Goal: Communication & Community: Connect with others

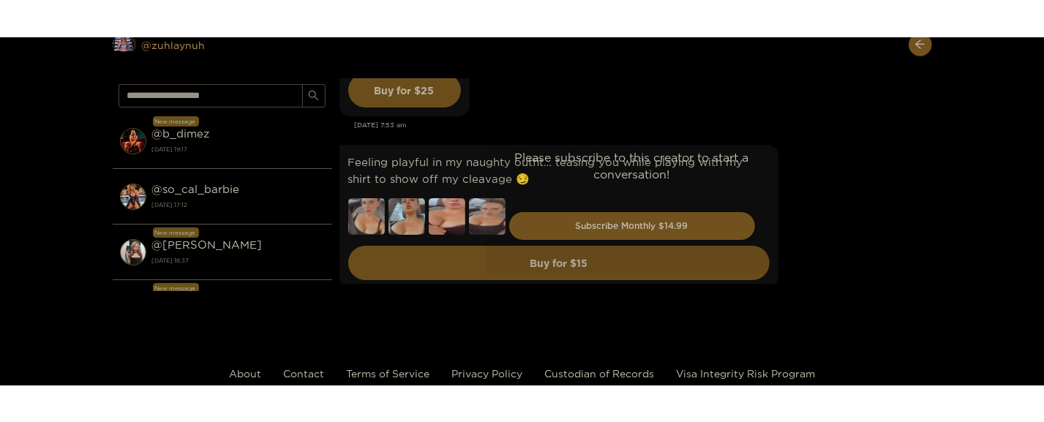
scroll to position [4703, 0]
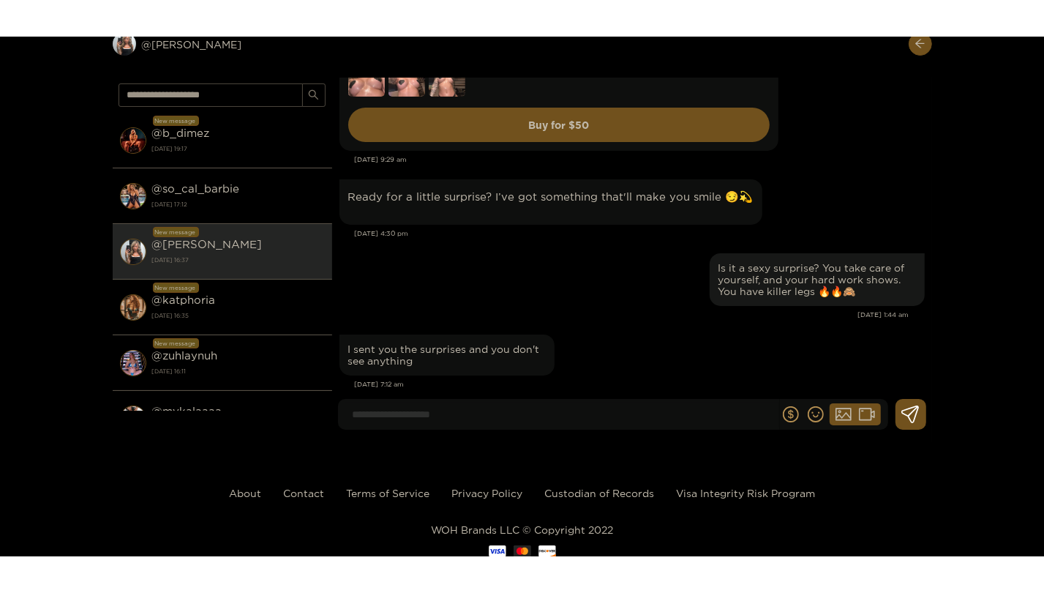
scroll to position [51711, 0]
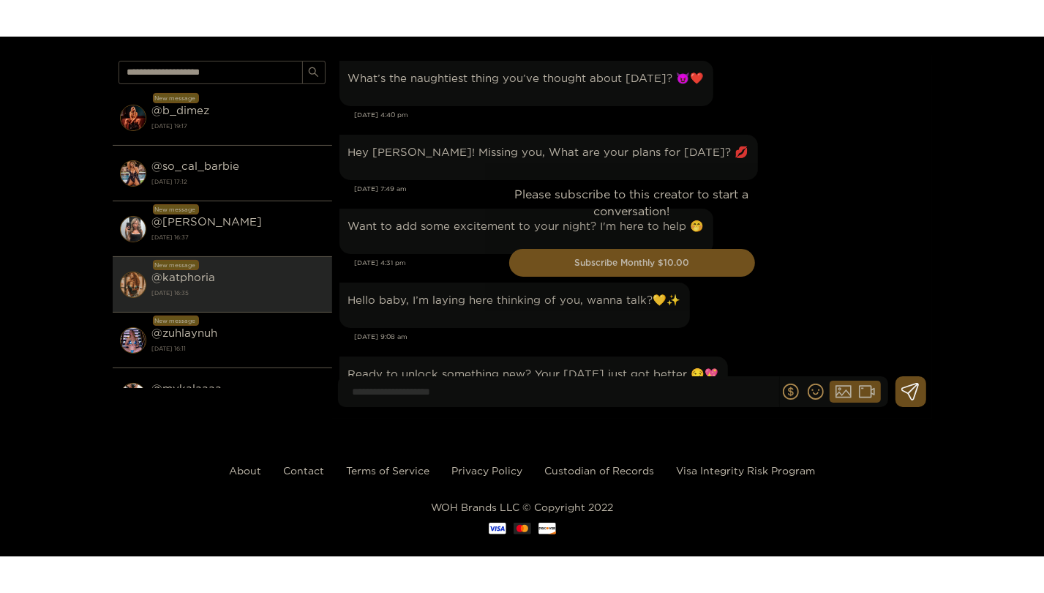
scroll to position [3376, 0]
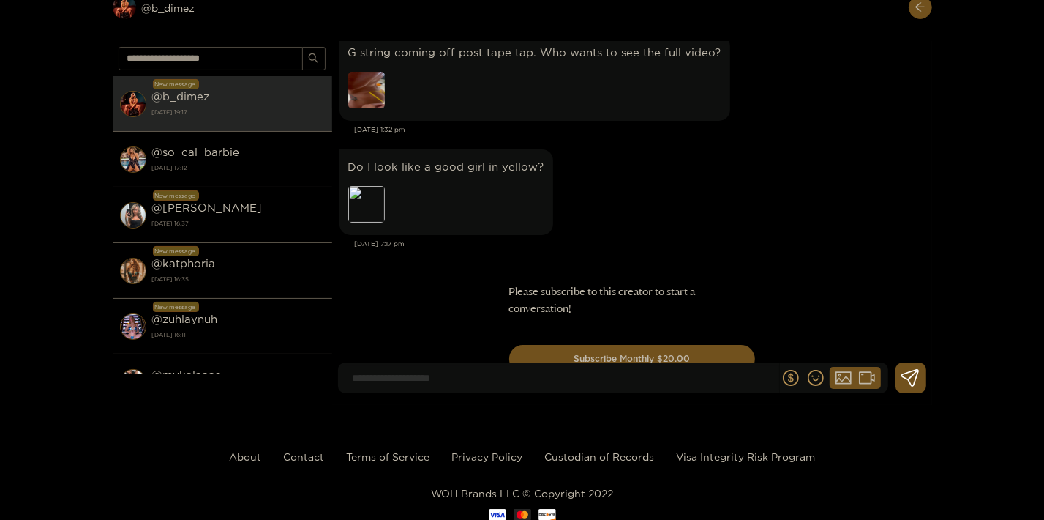
scroll to position [10947, 0]
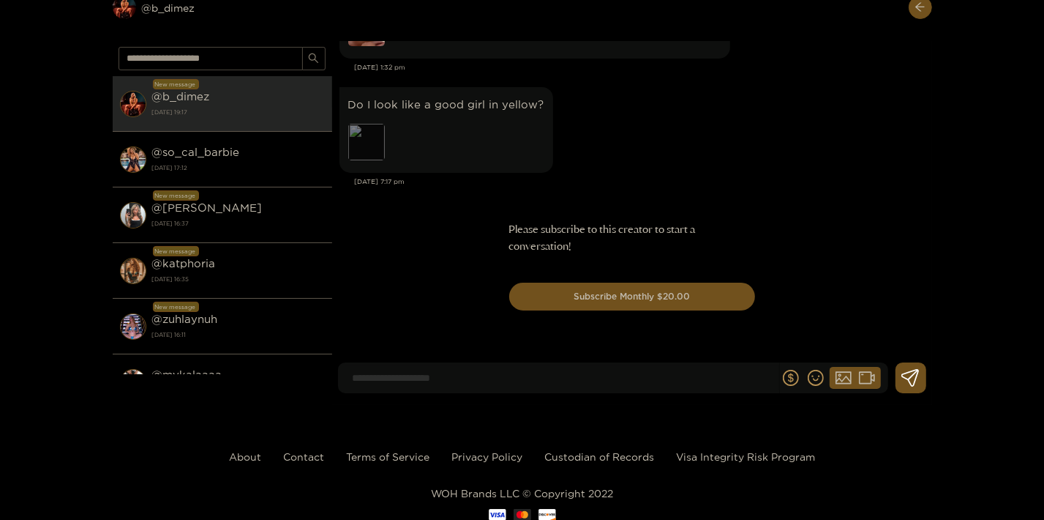
click at [364, 148] on div "Preview" at bounding box center [366, 142] width 37 height 37
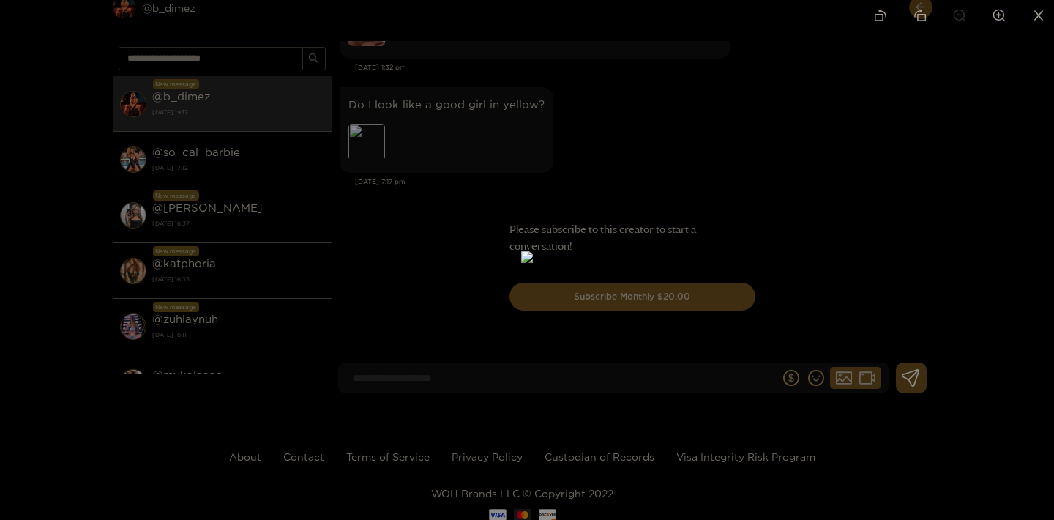
click at [820, 119] on div at bounding box center [527, 260] width 1054 height 520
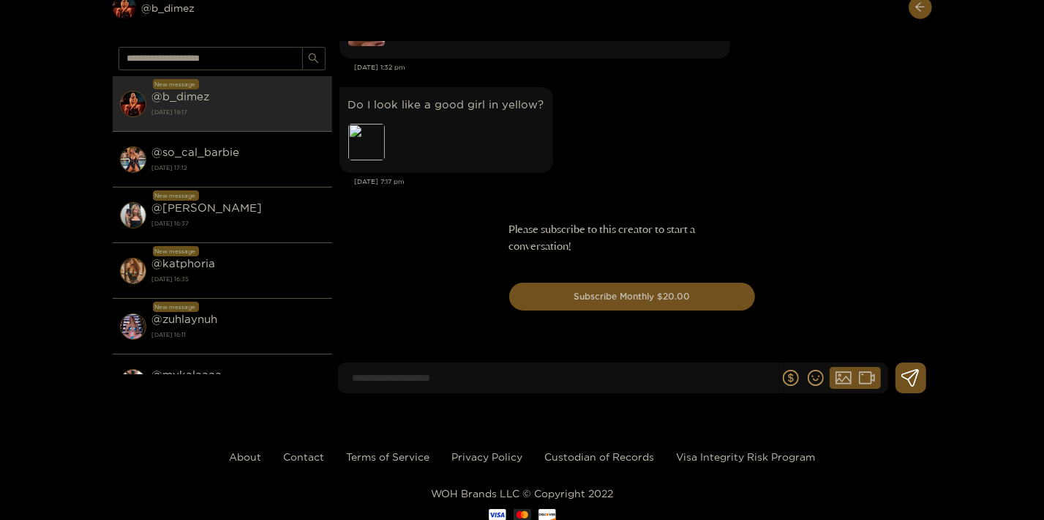
click at [443, 385] on input at bounding box center [562, 378] width 434 height 24
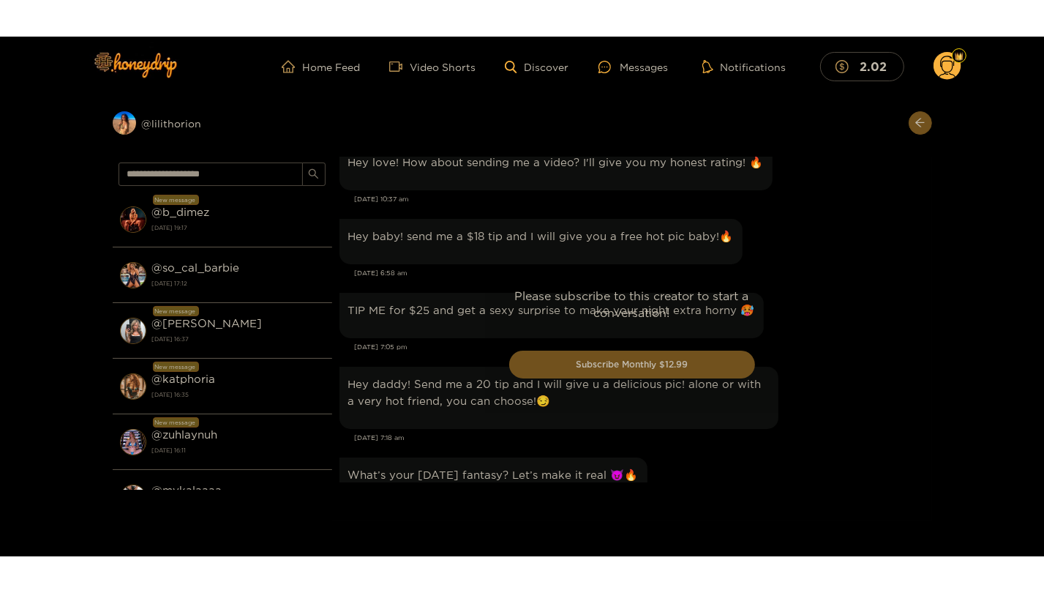
scroll to position [1413, 0]
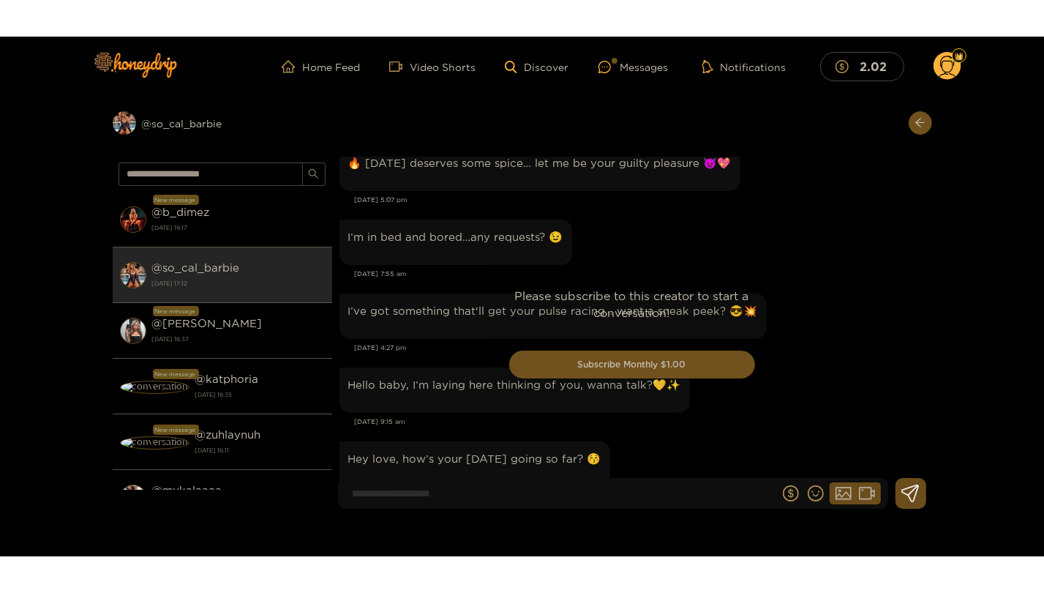
scroll to position [2885, 0]
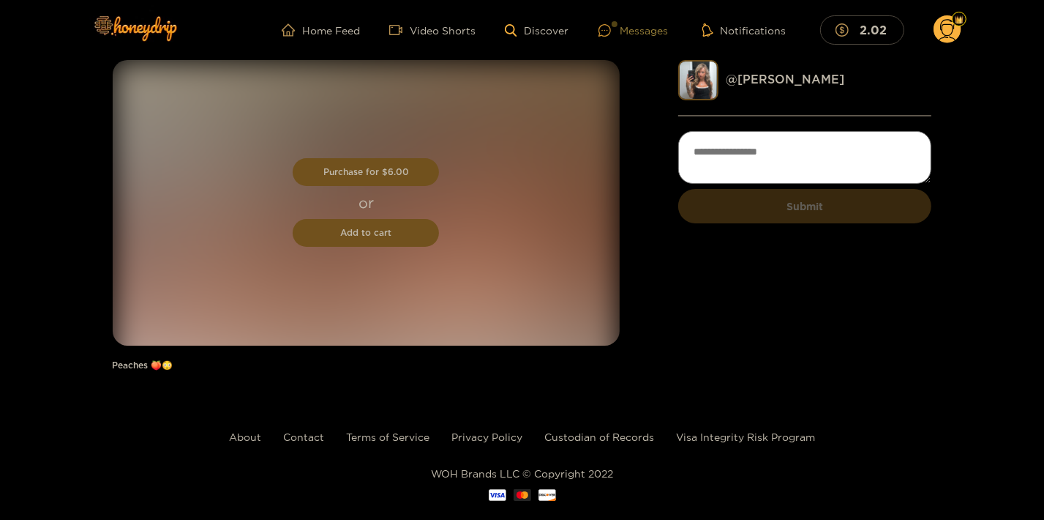
click at [618, 30] on div at bounding box center [610, 30] width 22 height 12
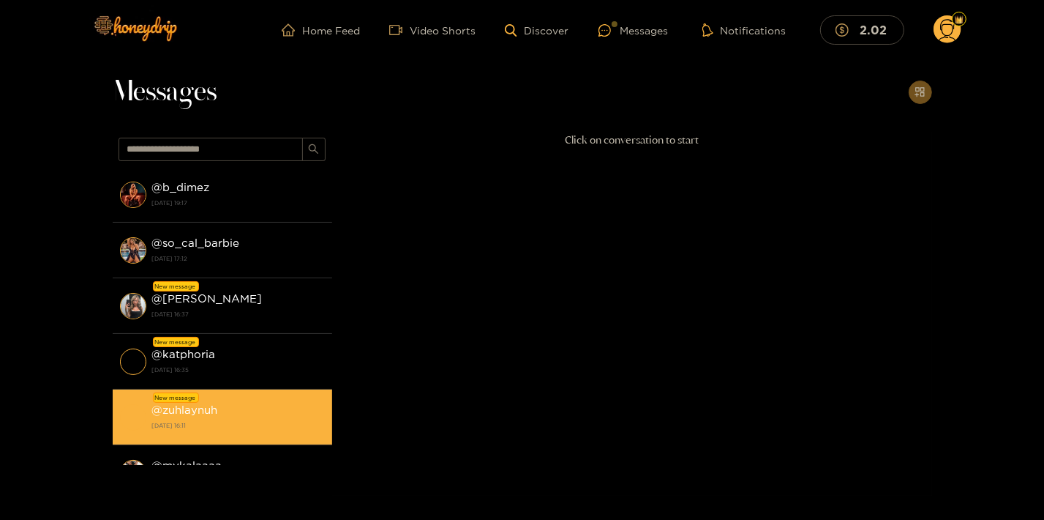
click at [214, 394] on li "New message @ zuhlaynuh [DATE] 16:11" at bounding box center [223, 417] width 220 height 56
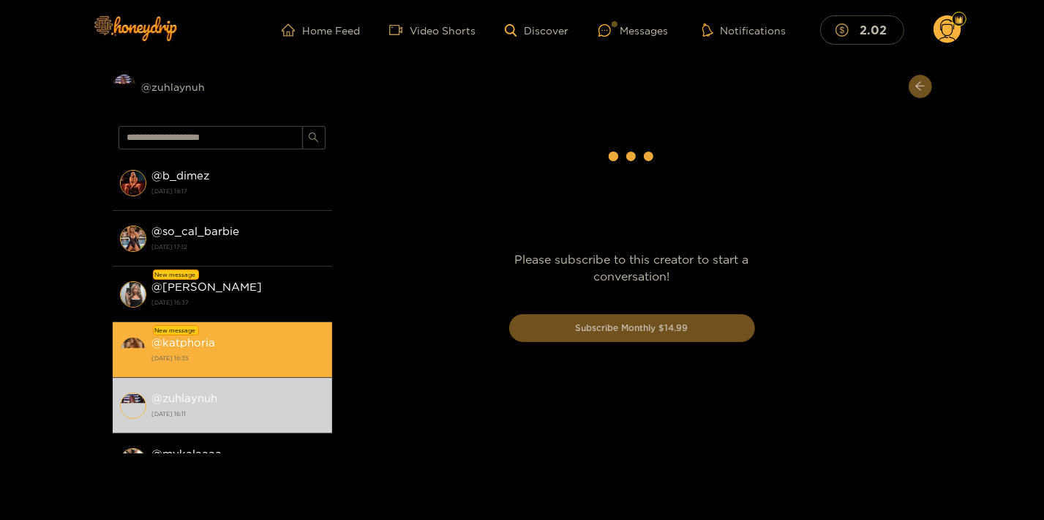
click at [211, 359] on strong "[DATE] 16:35" at bounding box center [238, 357] width 173 height 13
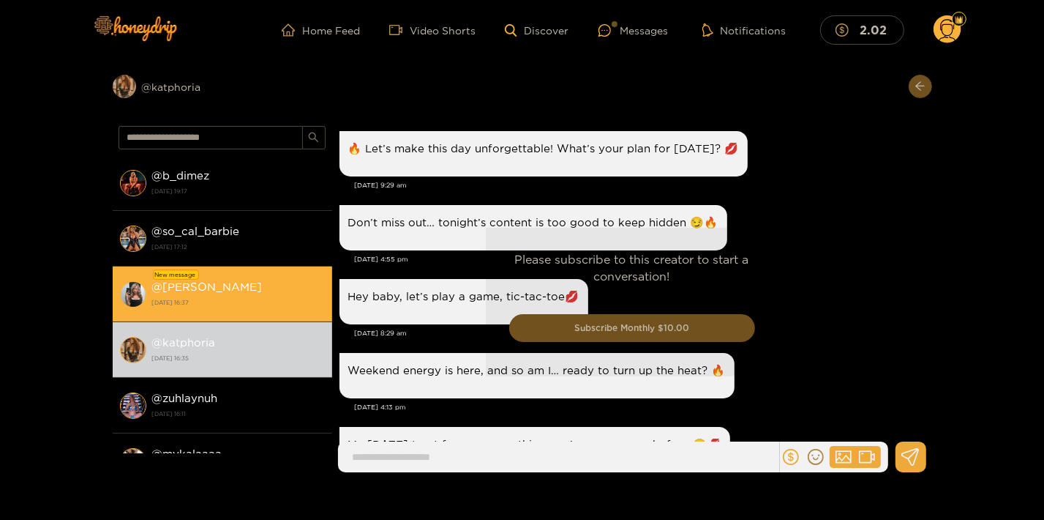
click at [228, 289] on div "@ [PERSON_NAME] [DATE] 16:37" at bounding box center [238, 293] width 173 height 33
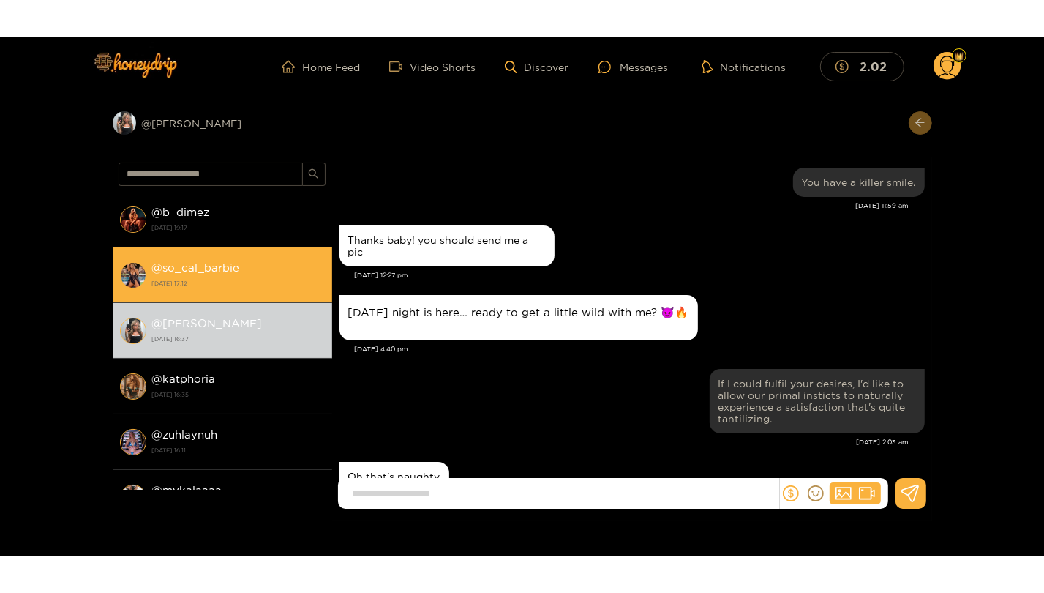
scroll to position [1652, 0]
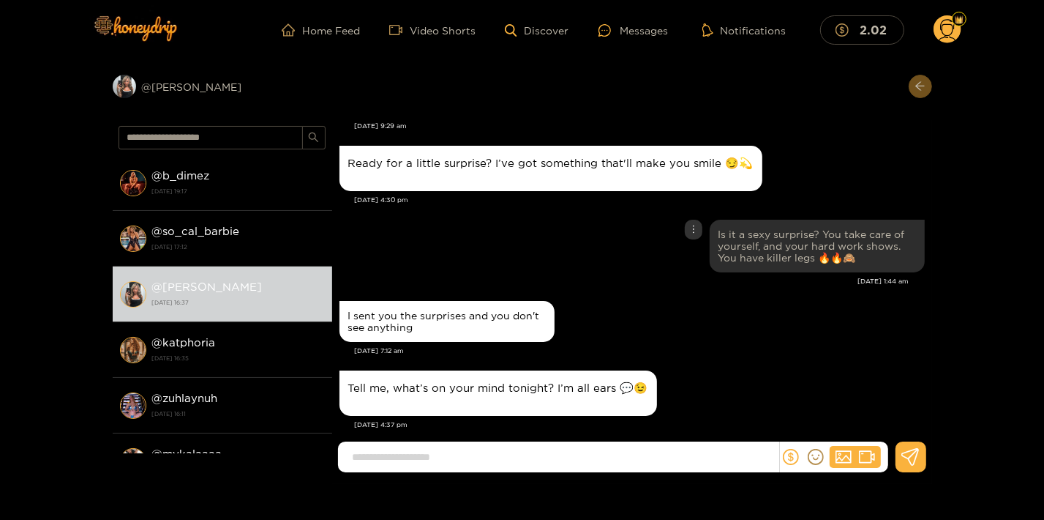
click at [472, 251] on div "Is it a sexy surprise? You take care of yourself, and your hard work shows. You…" at bounding box center [632, 246] width 585 height 60
